Goal: Task Accomplishment & Management: Complete application form

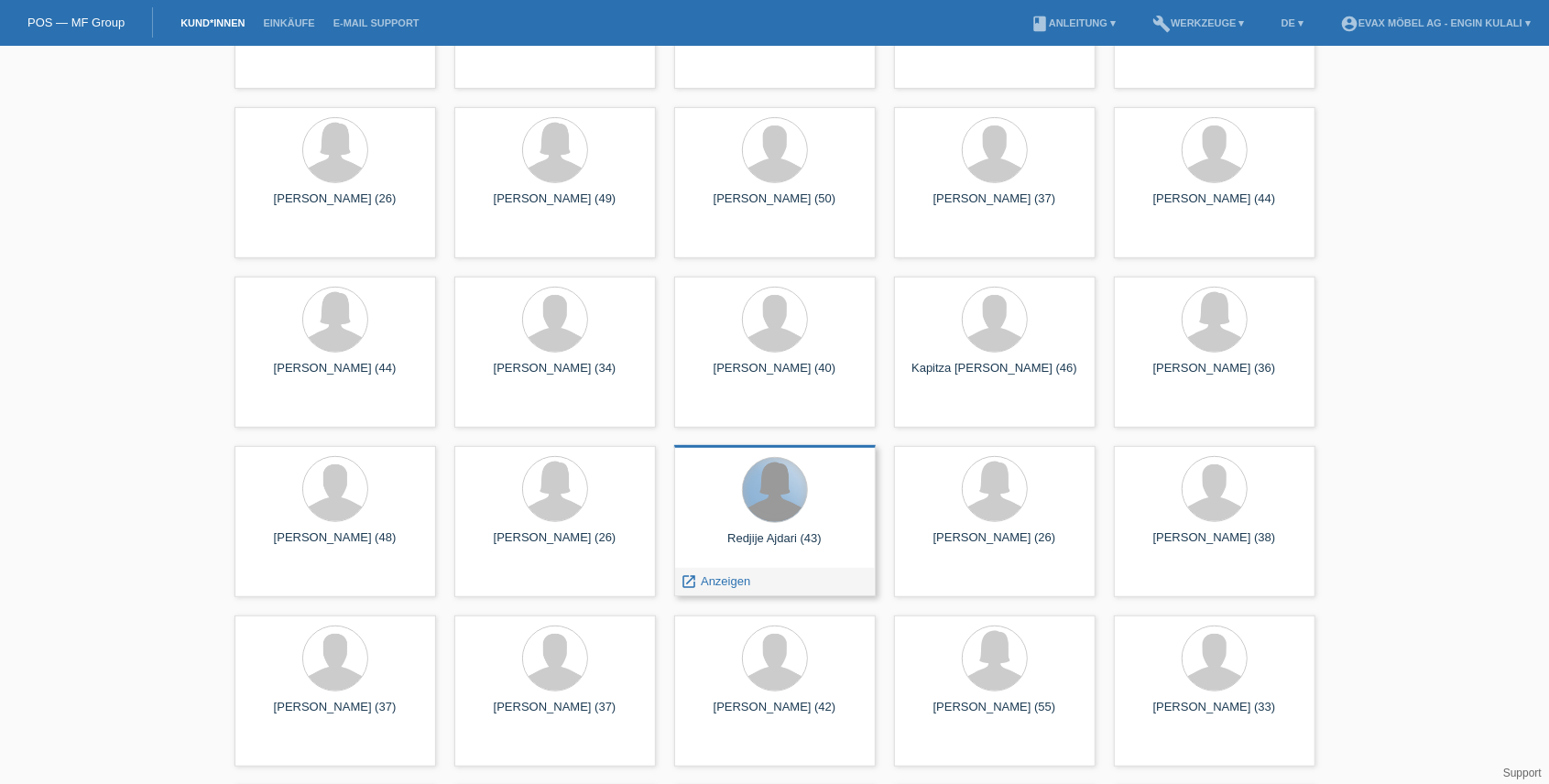
scroll to position [569, 0]
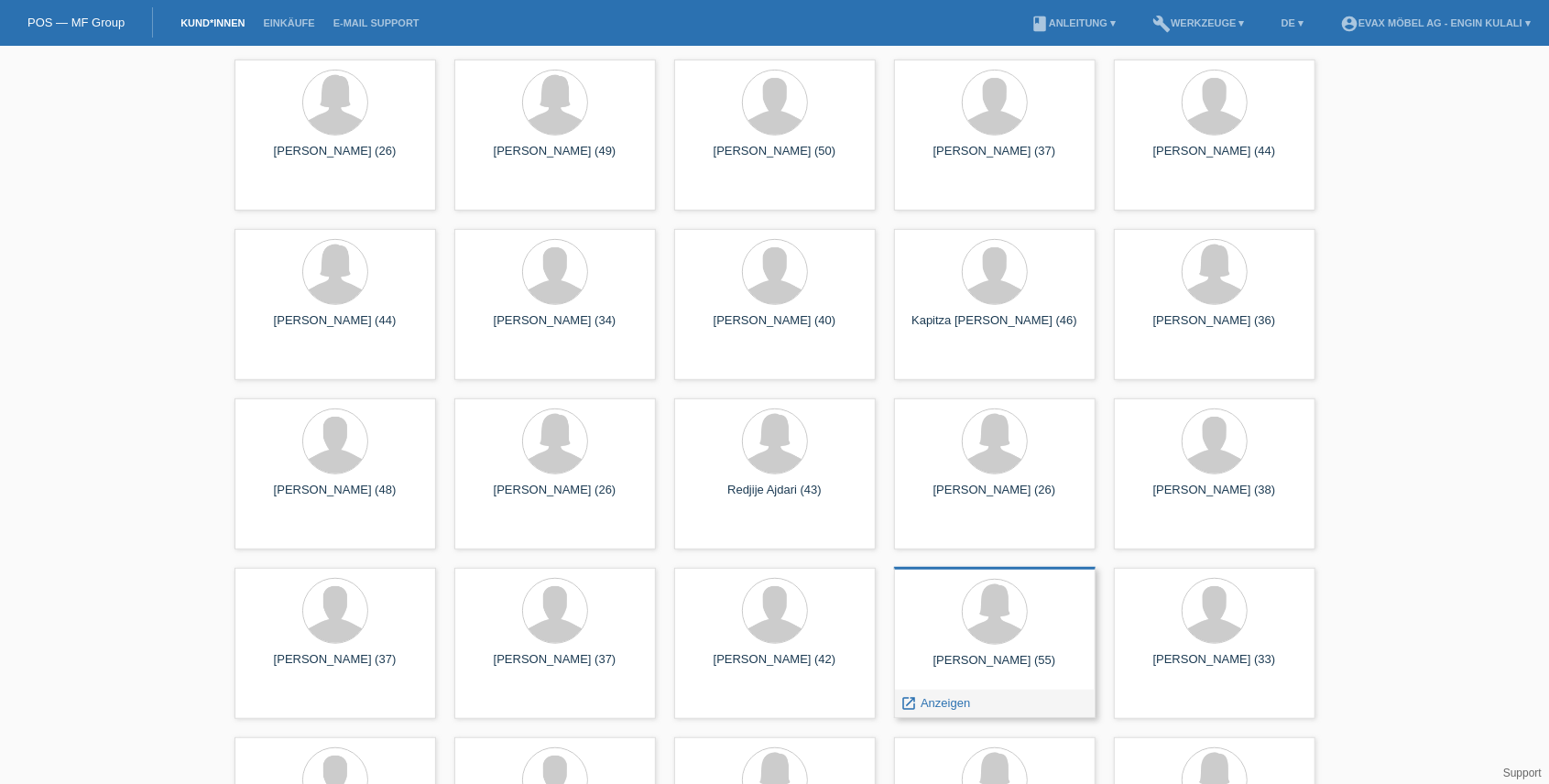
click at [1026, 634] on div at bounding box center [994, 613] width 172 height 69
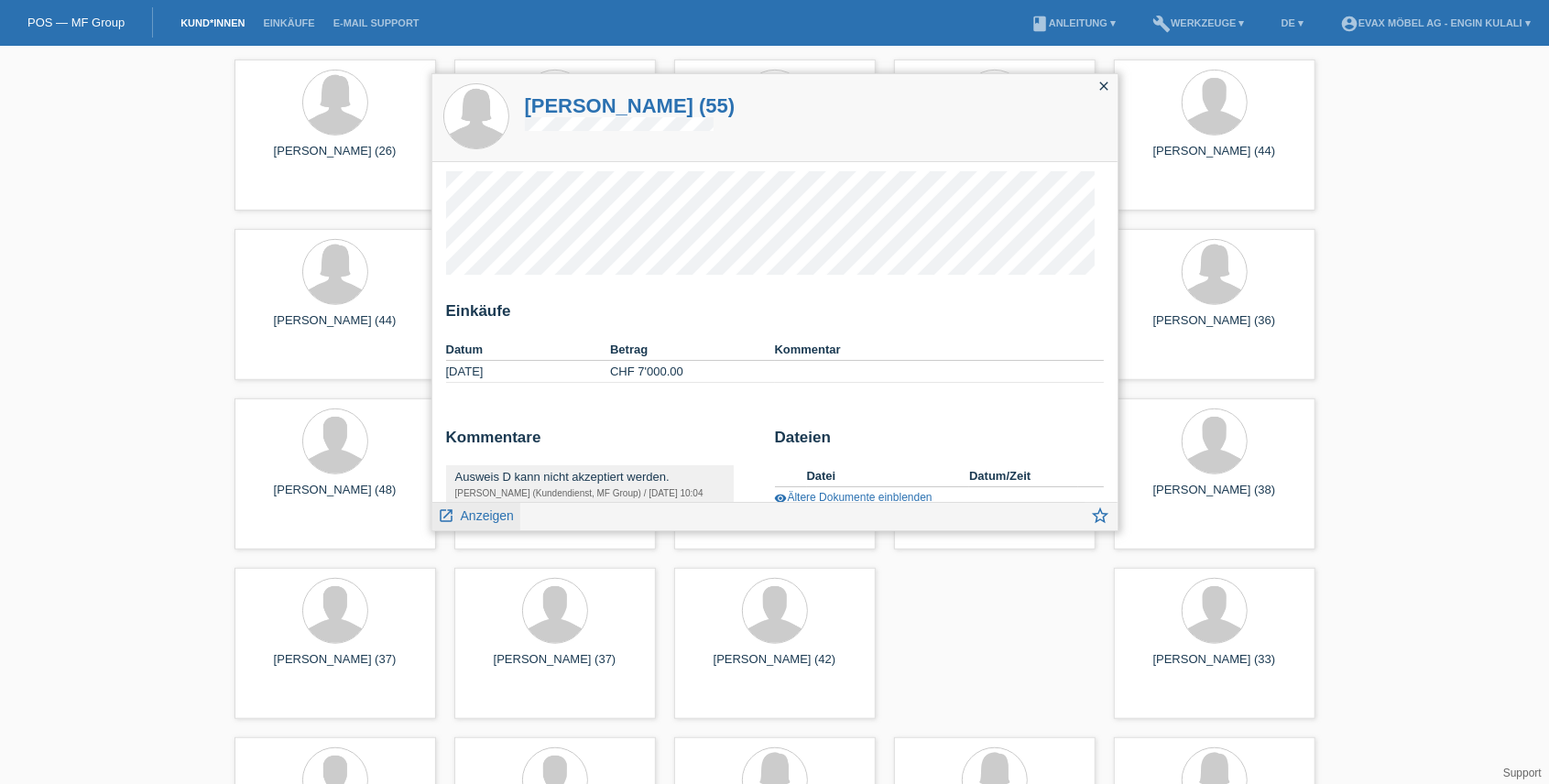
click at [476, 520] on span "Anzeigen" at bounding box center [486, 515] width 53 height 15
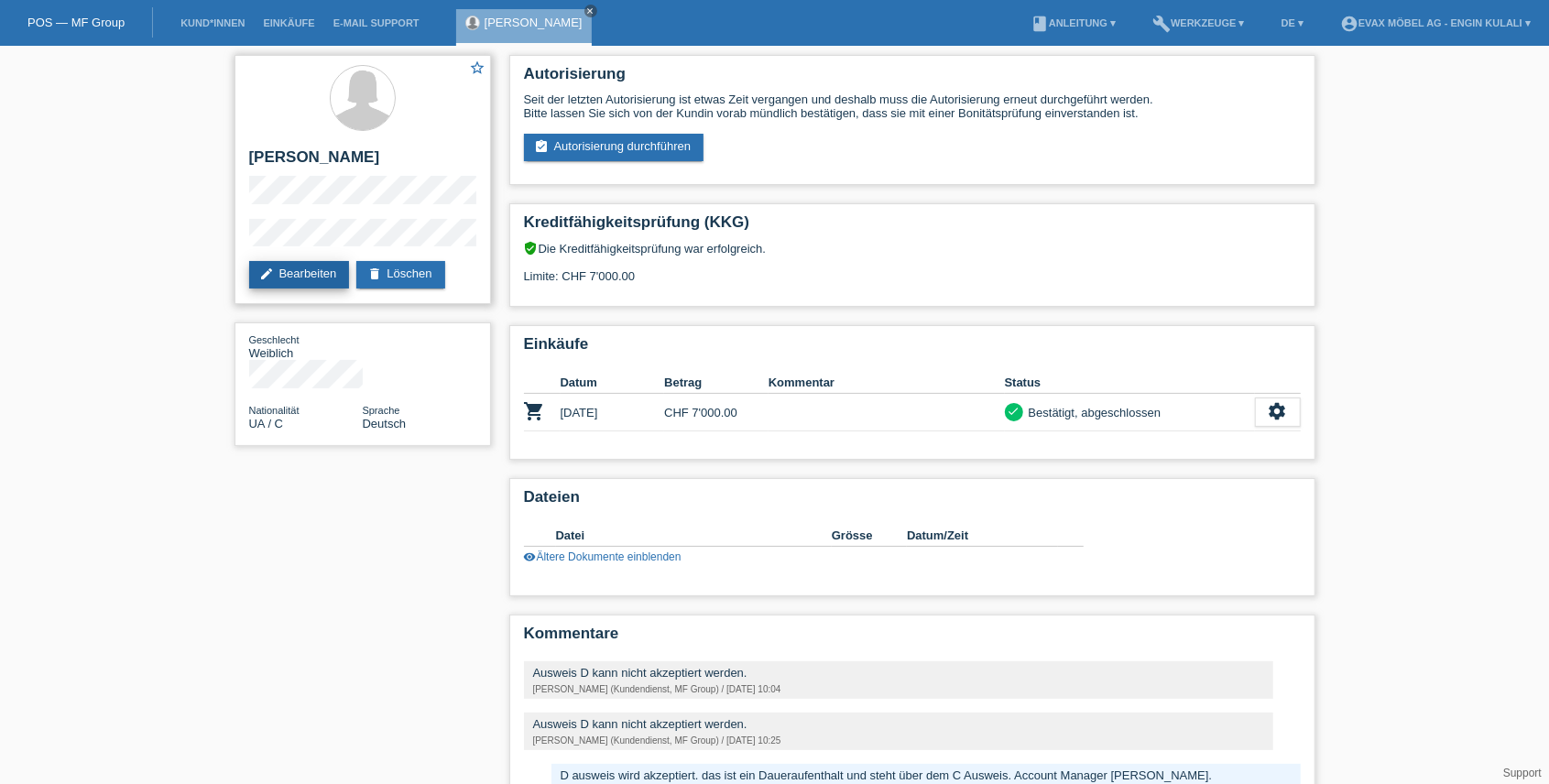
click at [286, 276] on link "edit Bearbeiten" at bounding box center [300, 274] width 101 height 27
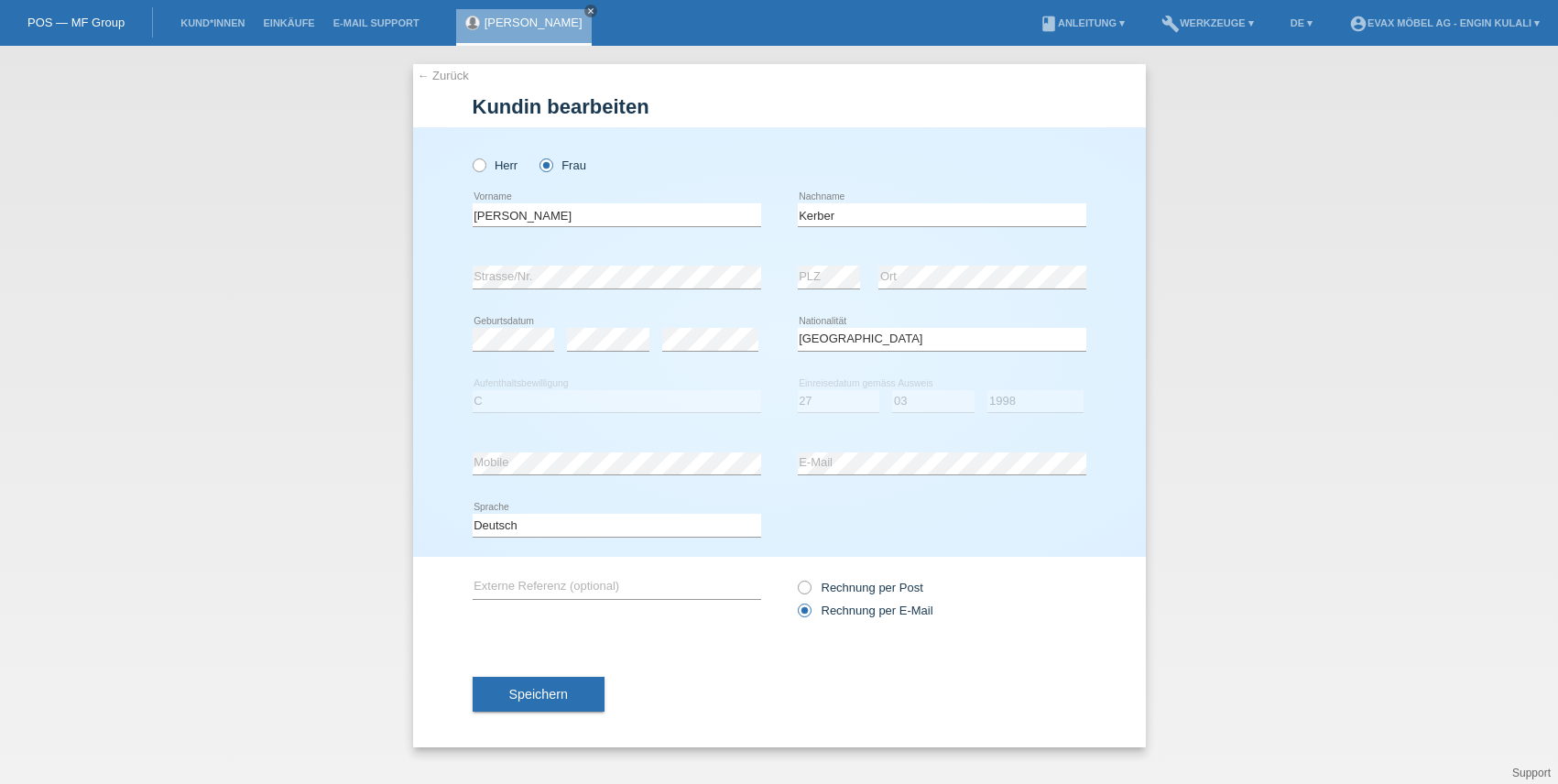
select select "UA"
select select "C"
select select "27"
select select "03"
select select "1998"
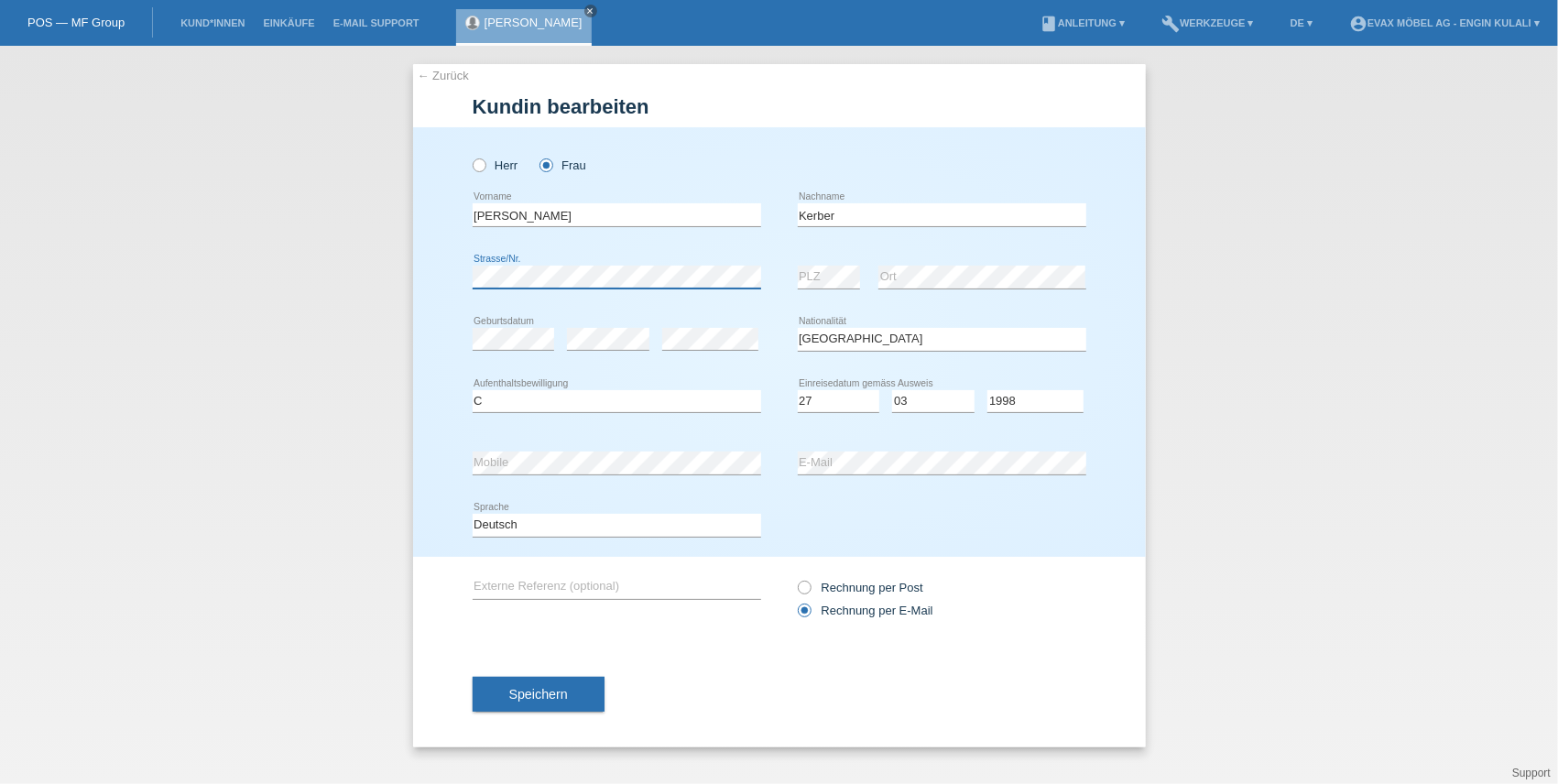
click at [456, 287] on div "Herr Frau [PERSON_NAME] error Vorname" at bounding box center [779, 342] width 733 height 429
drag, startPoint x: 544, startPoint y: 685, endPoint x: 619, endPoint y: 646, distance: 84.5
click at [619, 646] on div "Speichern" at bounding box center [779, 694] width 613 height 106
click at [577, 700] on button "Speichern" at bounding box center [538, 693] width 132 height 35
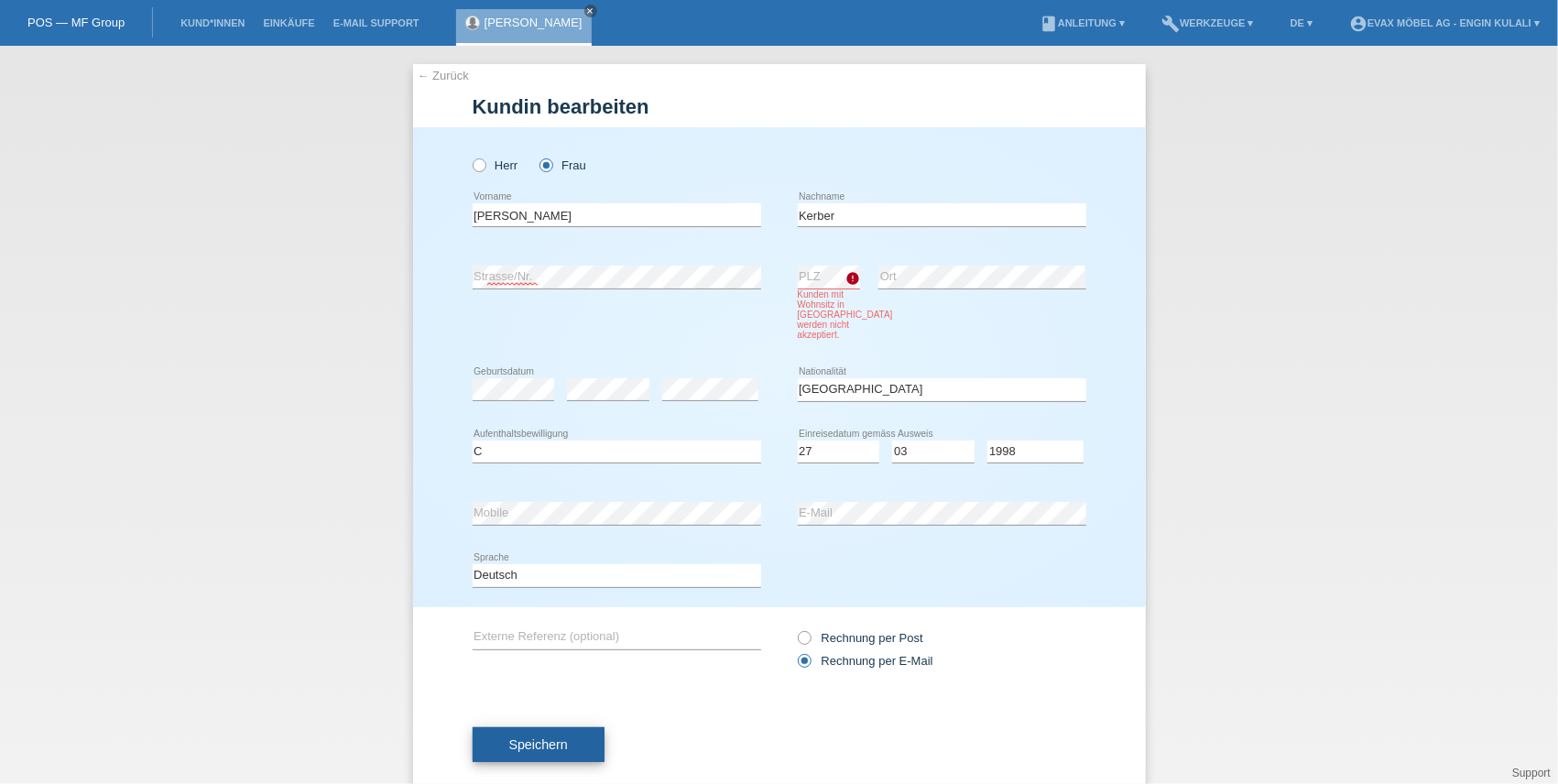
click at [534, 750] on span "Speichern" at bounding box center [538, 745] width 59 height 15
click at [889, 346] on div "error PLZ Kunden mit Wohnsitz in [GEOGRAPHIC_DATA] werden nicht akzeptiert. err…" at bounding box center [942, 302] width 288 height 113
click at [586, 748] on button "Speichern" at bounding box center [538, 744] width 132 height 35
click at [558, 736] on button "Speichern" at bounding box center [538, 744] width 132 height 35
click at [460, 276] on div "Herr Frau [PERSON_NAME] error Vorname Kerber C" at bounding box center [779, 367] width 733 height 480
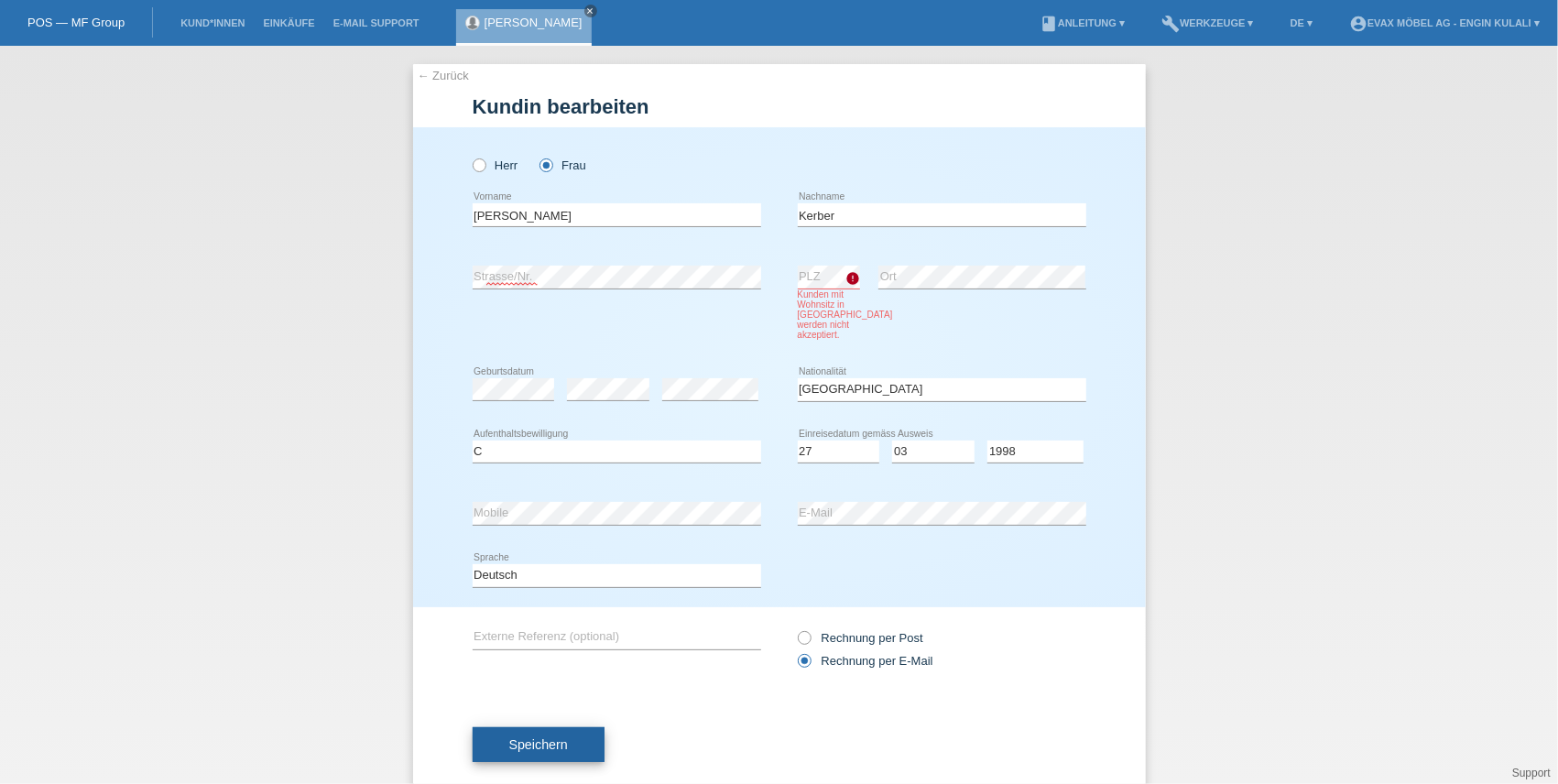
click at [526, 754] on button "Speichern" at bounding box center [538, 744] width 132 height 35
click at [578, 747] on button "Speichern" at bounding box center [538, 744] width 132 height 35
click at [435, 78] on link "← Zurück" at bounding box center [442, 76] width 51 height 14
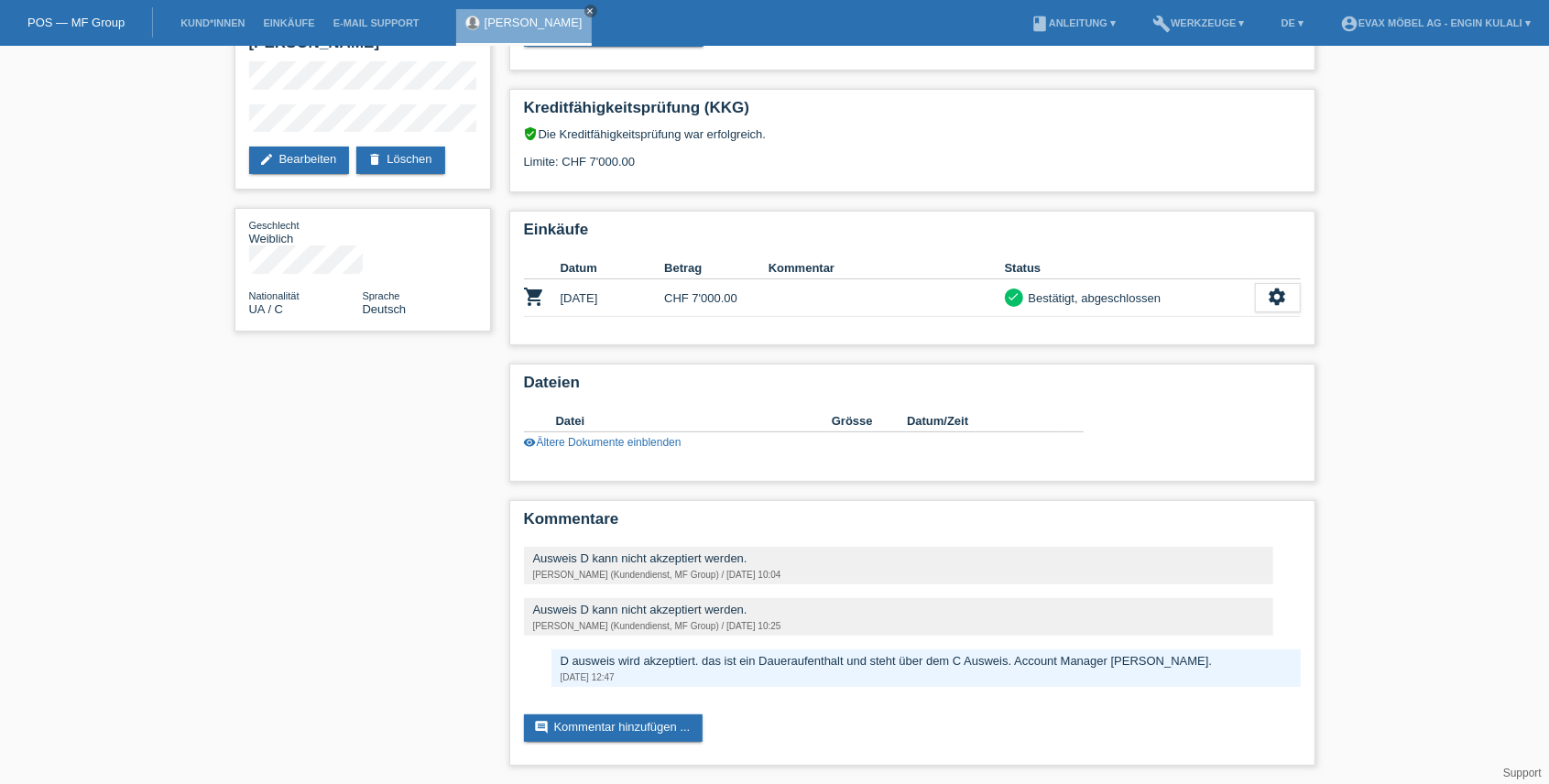
scroll to position [116, 0]
click at [619, 735] on link "comment Kommentar hinzufügen ..." at bounding box center [613, 727] width 179 height 27
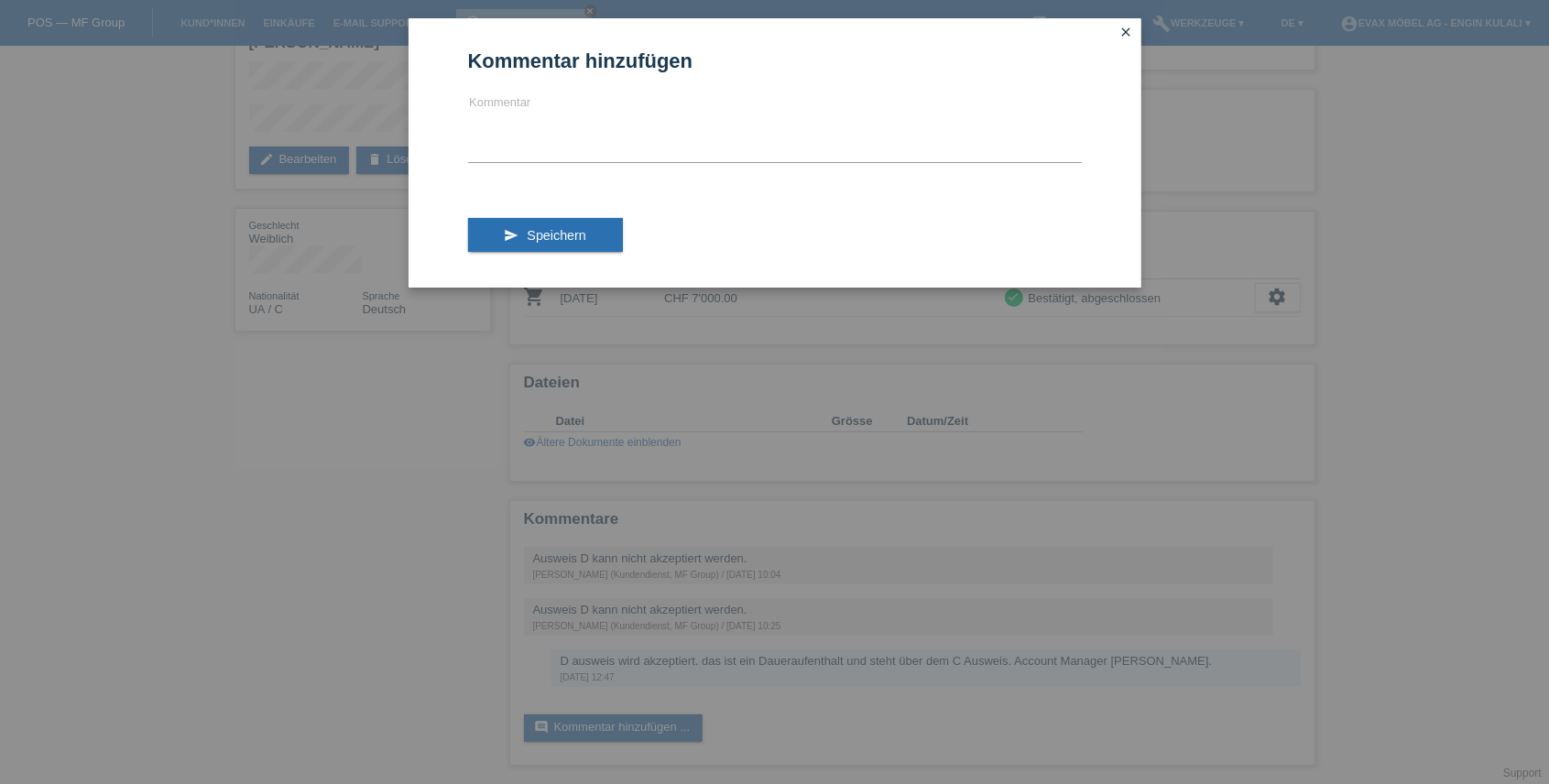
click at [1125, 33] on icon "close" at bounding box center [1127, 32] width 15 height 15
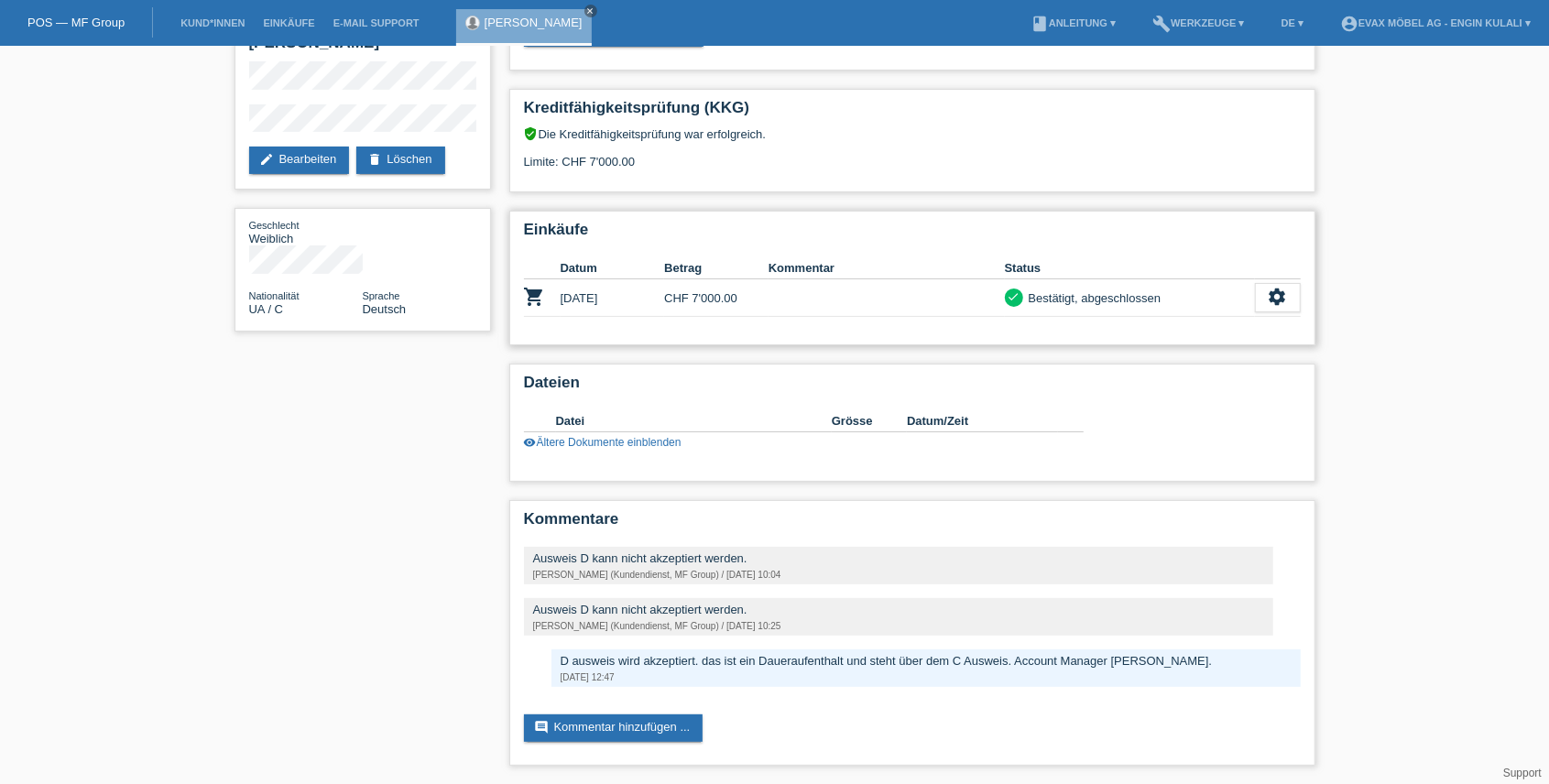
scroll to position [0, 0]
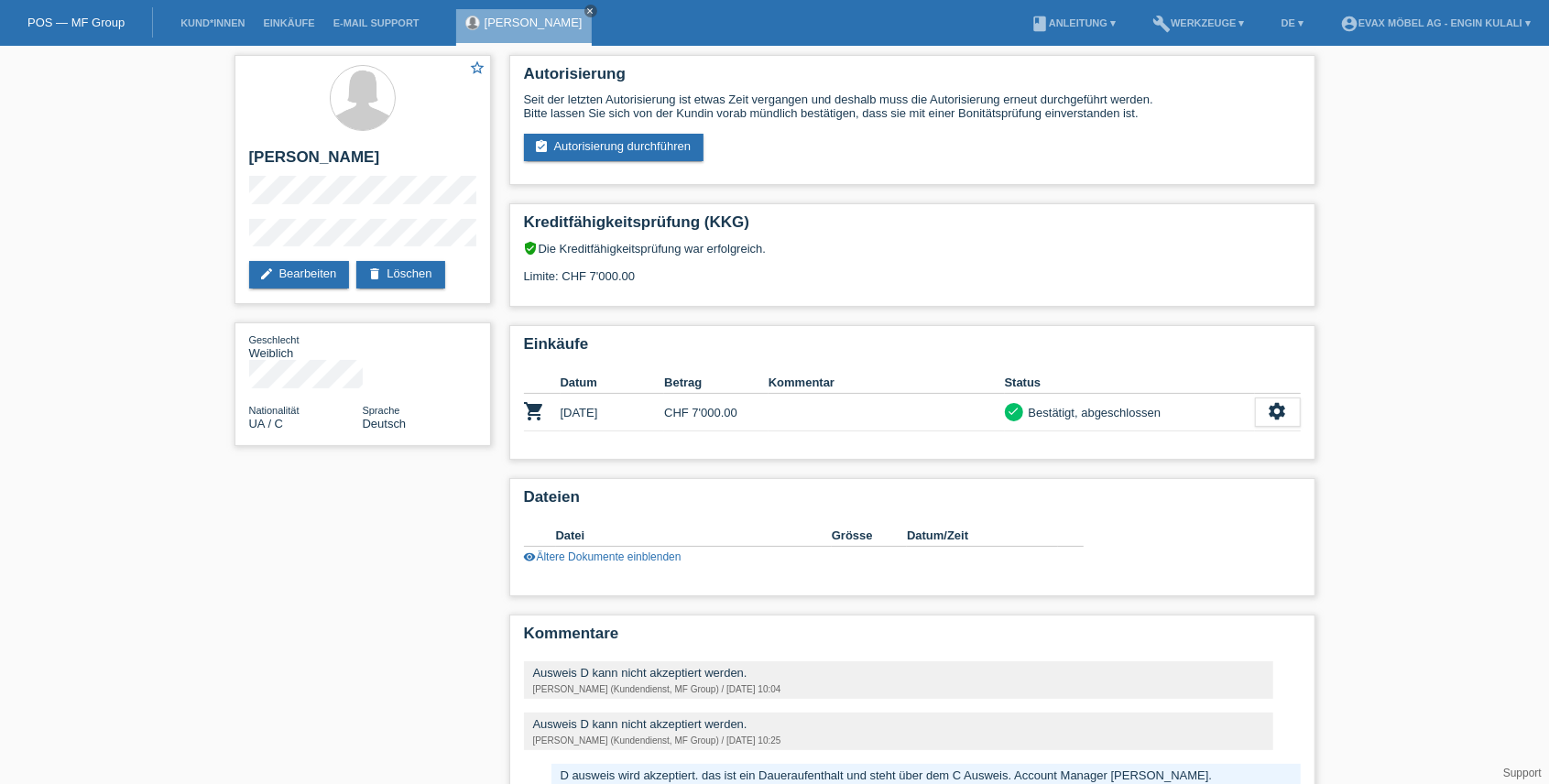
click at [109, 275] on div "star_border Svitlana Kerber edit Bearbeiten delete Löschen Geschlecht Weiblich …" at bounding box center [774, 471] width 1549 height 852
